Goal: Use online tool/utility: Utilize a website feature to perform a specific function

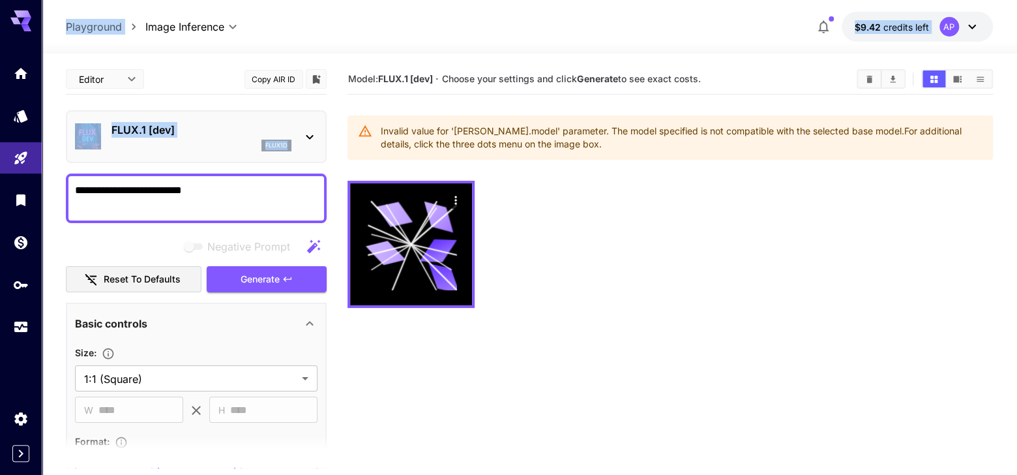
click at [869, 82] on icon "Clear All" at bounding box center [869, 78] width 6 height 7
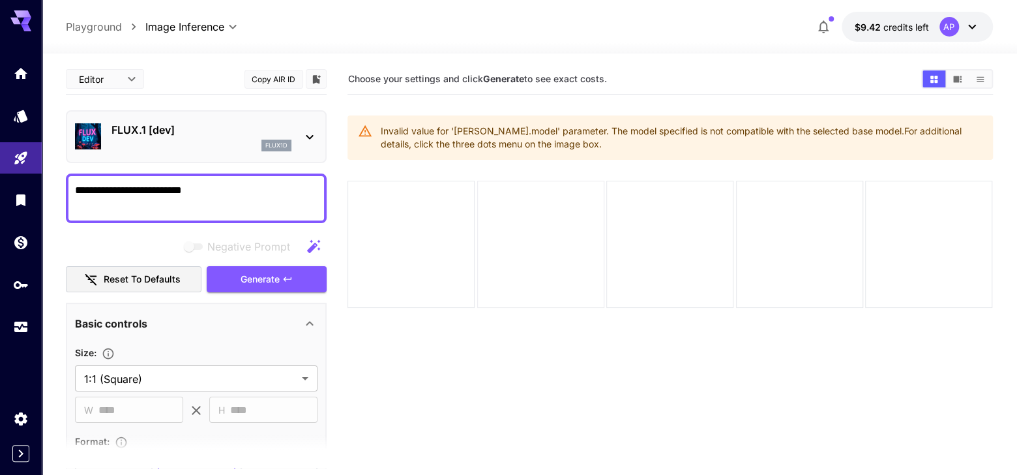
click at [507, 255] on div at bounding box center [540, 244] width 127 height 127
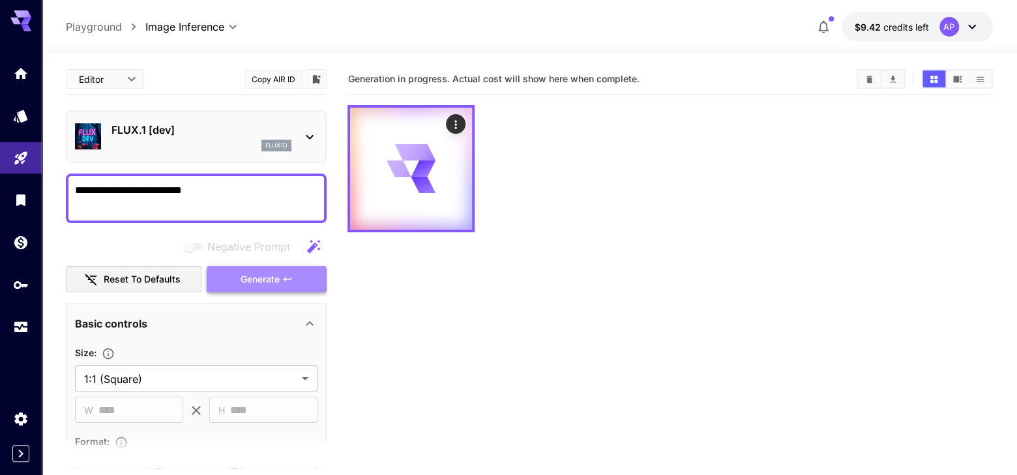
click at [260, 287] on span "Generate" at bounding box center [260, 279] width 39 height 16
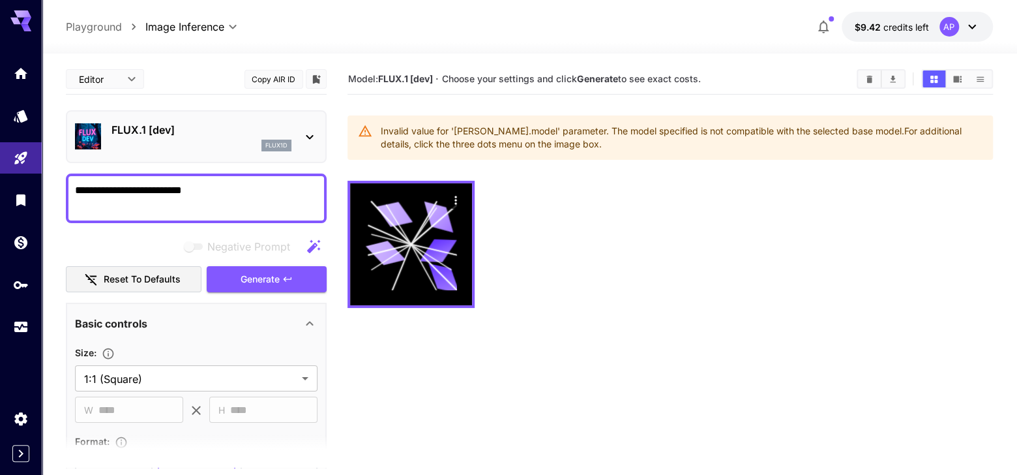
click at [278, 150] on p "flux1d" at bounding box center [276, 145] width 22 height 9
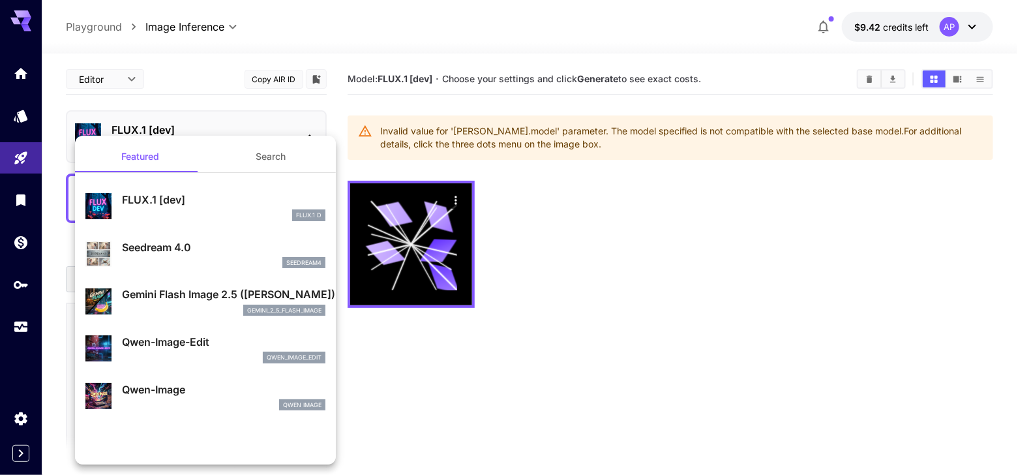
click at [260, 255] on p "Seedream 4.0" at bounding box center [223, 247] width 203 height 16
type input "**********"
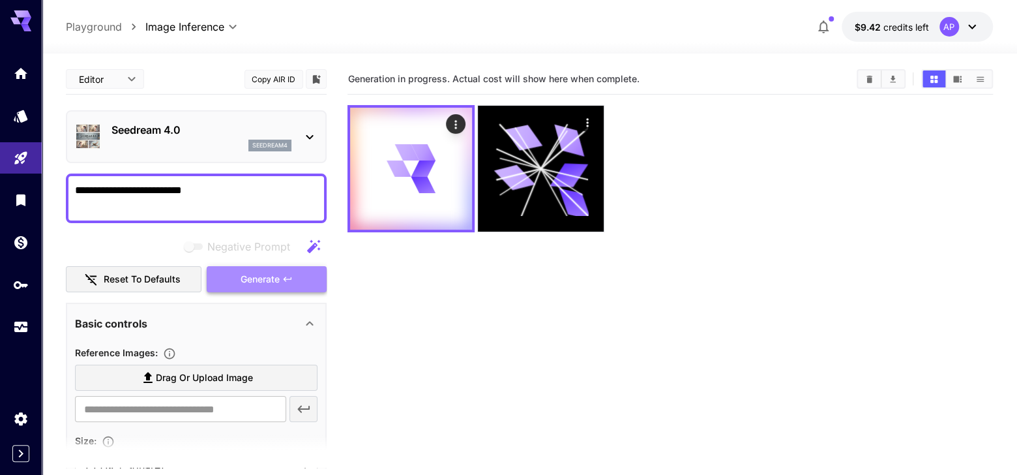
click at [286, 293] on button "Generate" at bounding box center [267, 279] width 120 height 27
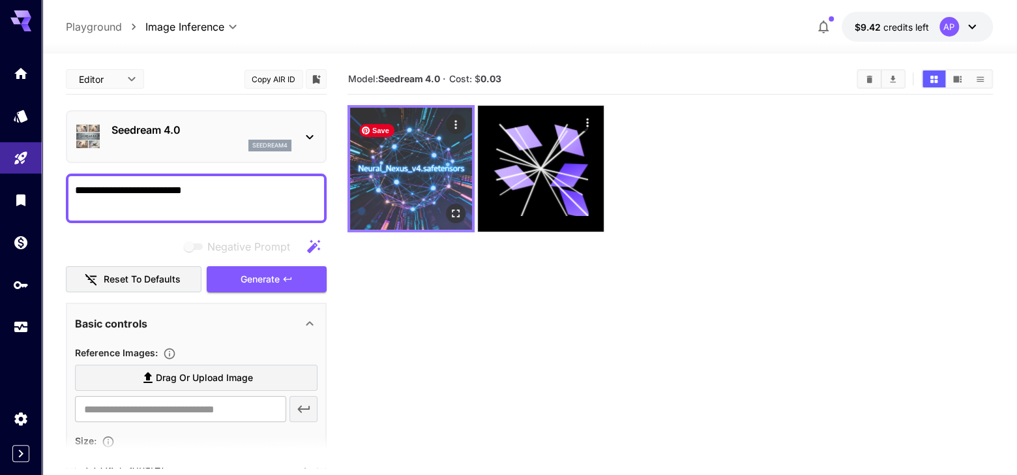
click at [408, 203] on img at bounding box center [411, 169] width 122 height 122
click at [455, 220] on icon "Open in fullscreen" at bounding box center [456, 213] width 13 height 13
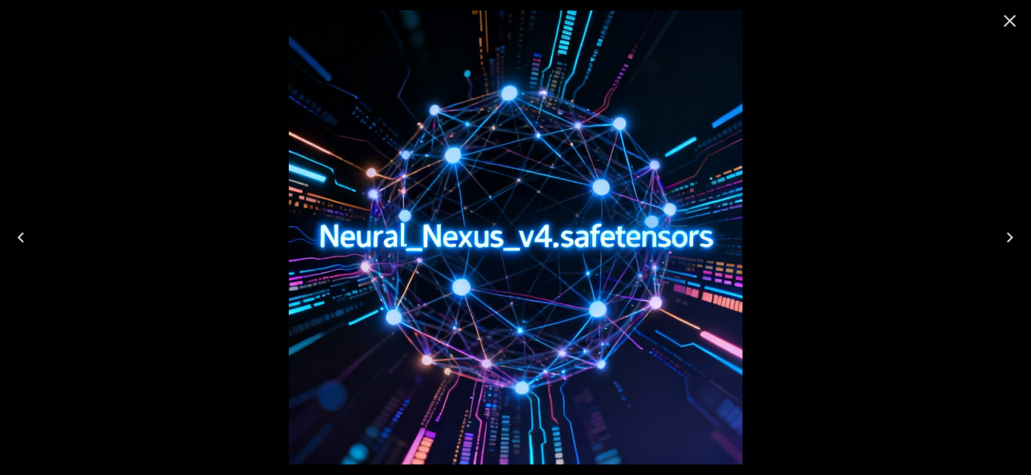
click at [1006, 22] on icon "Close" at bounding box center [1009, 20] width 21 height 21
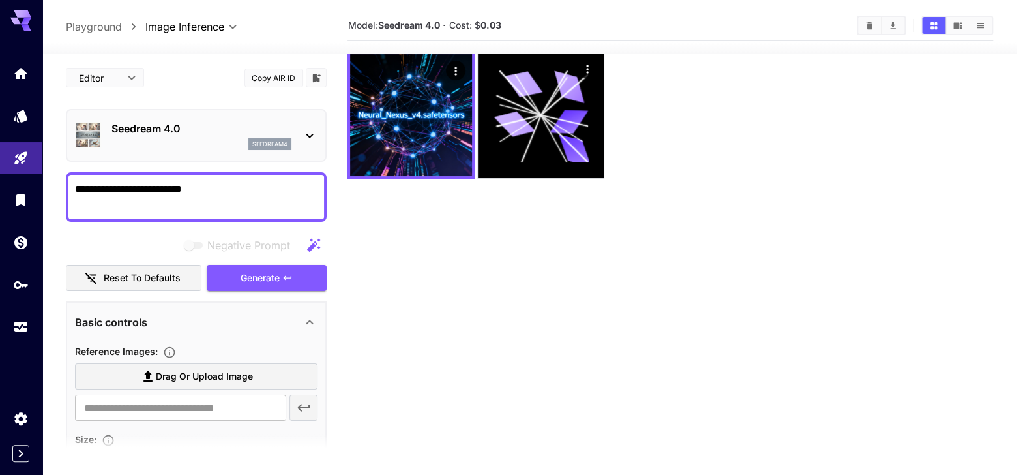
scroll to position [112, 0]
